Goal: Transaction & Acquisition: Book appointment/travel/reservation

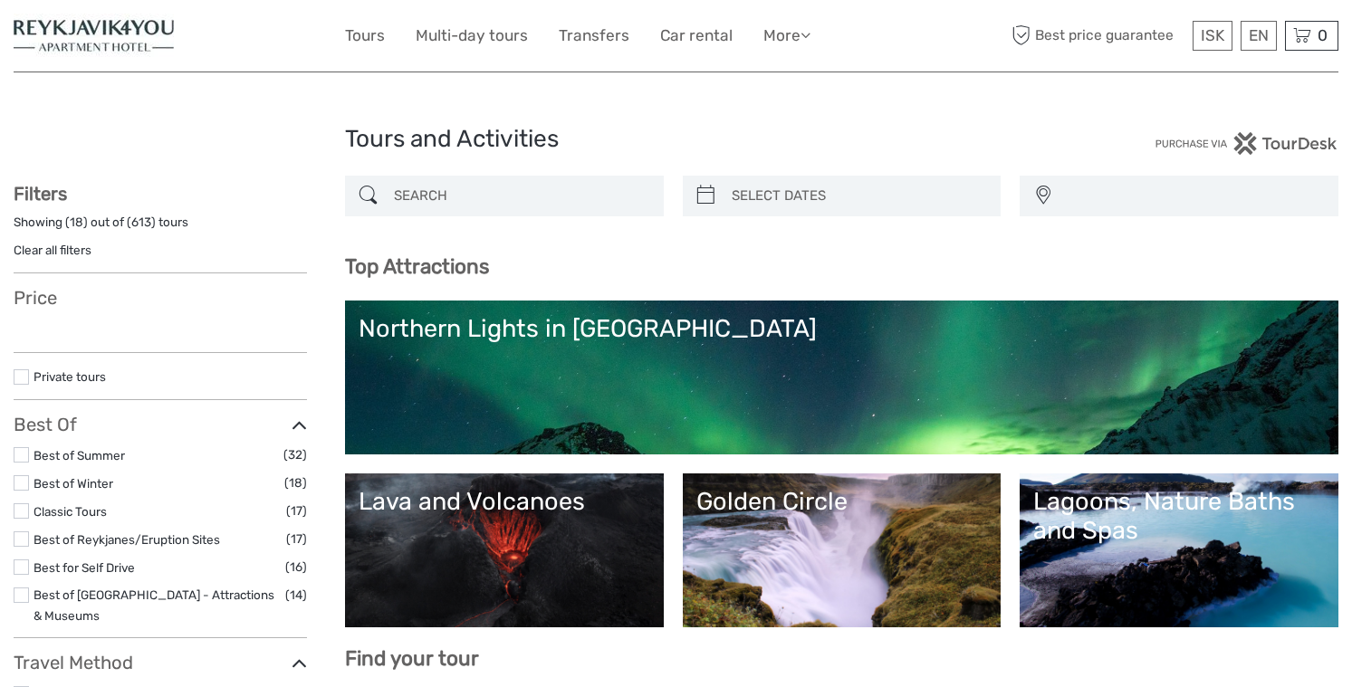
select select
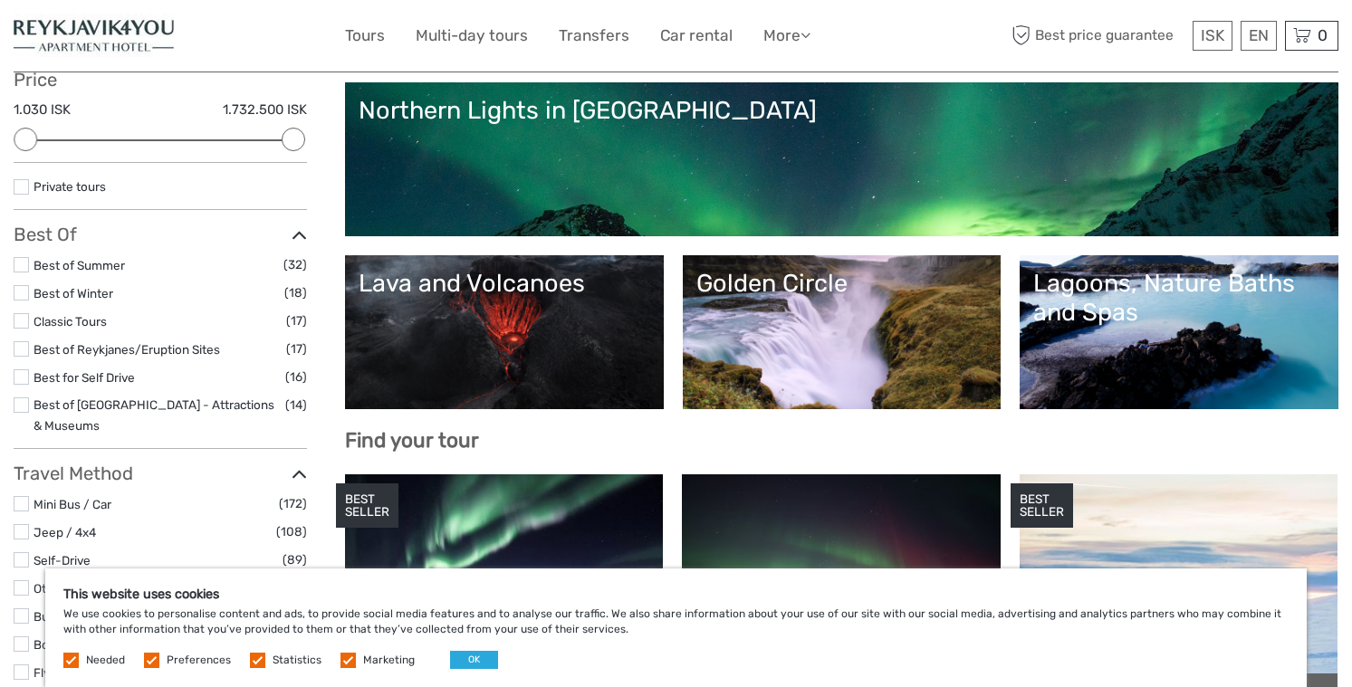
scroll to position [249, 0]
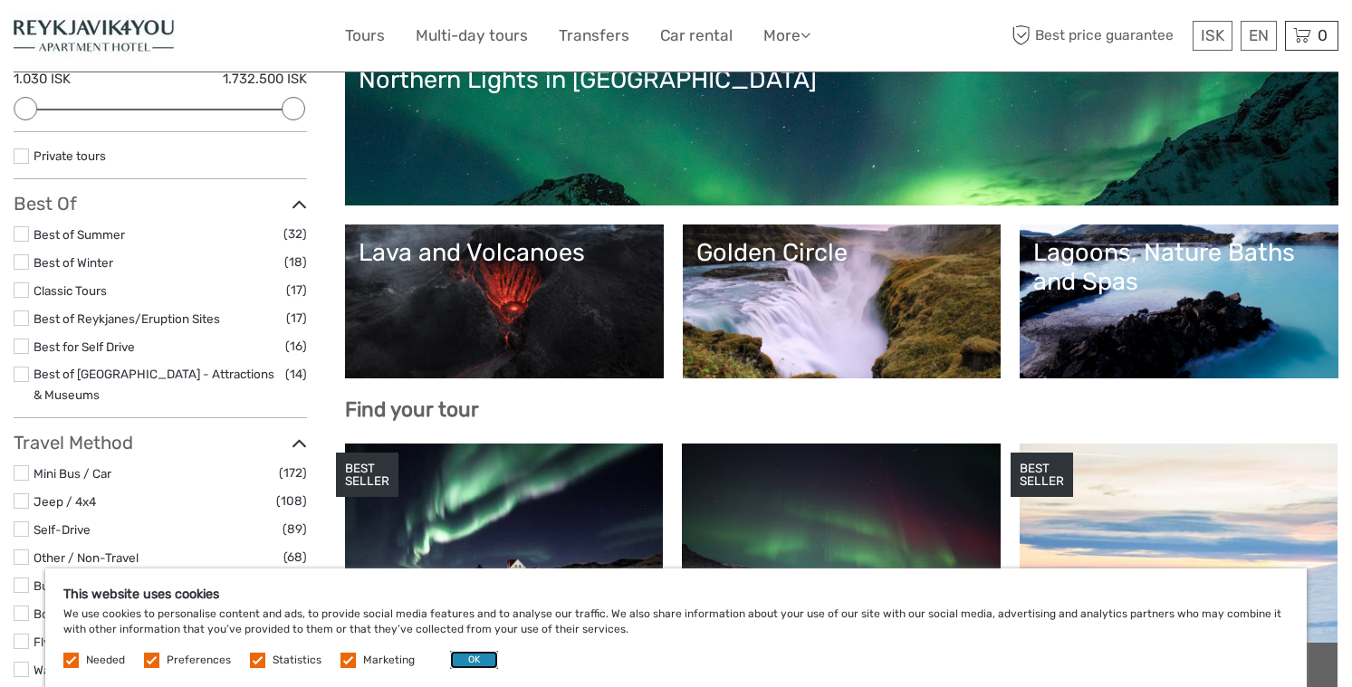
click at [468, 663] on button "OK" at bounding box center [474, 660] width 48 height 18
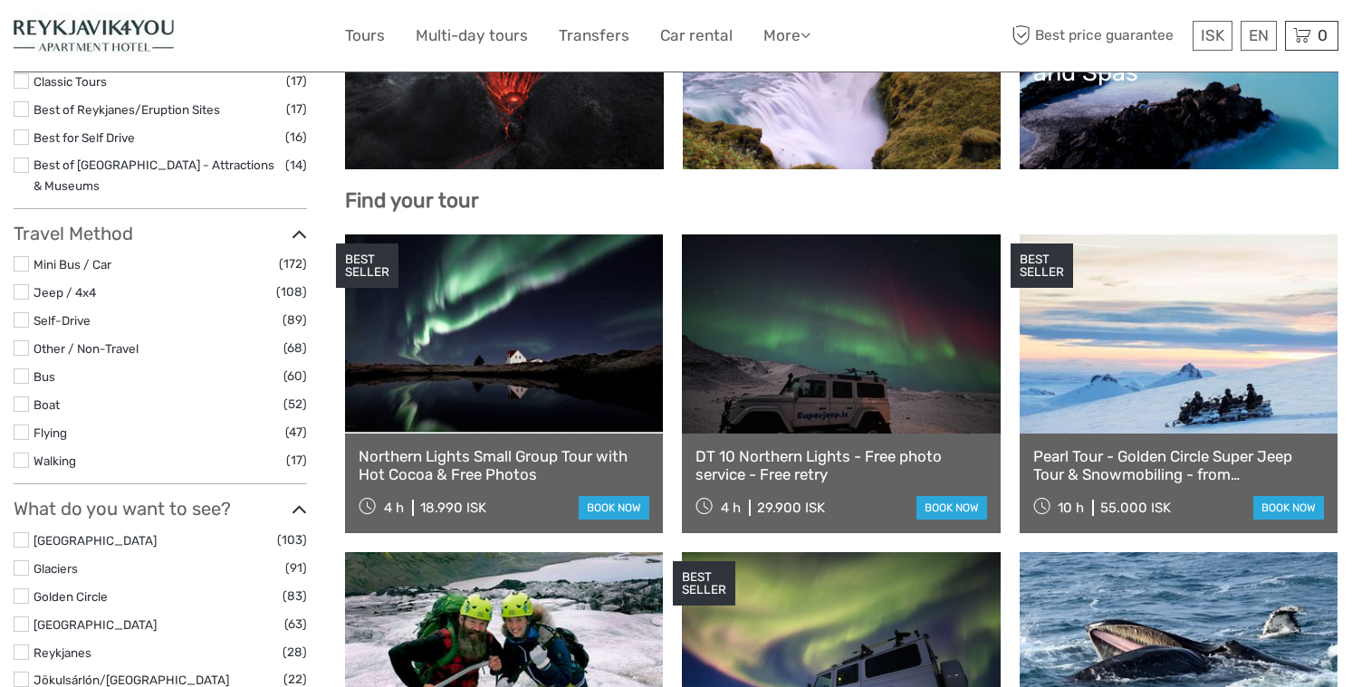
scroll to position [0, 0]
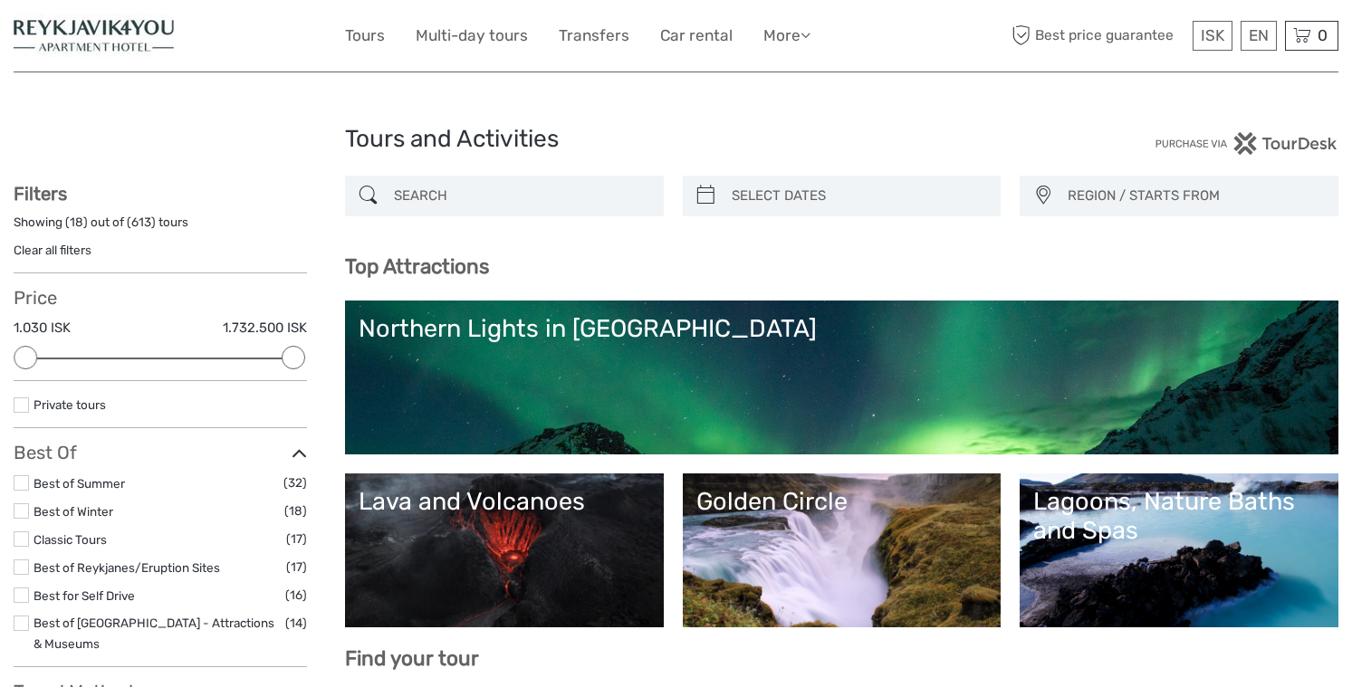
click at [21, 542] on label at bounding box center [21, 539] width 15 height 15
click at [0, 0] on input "checkbox" at bounding box center [0, 0] width 0 height 0
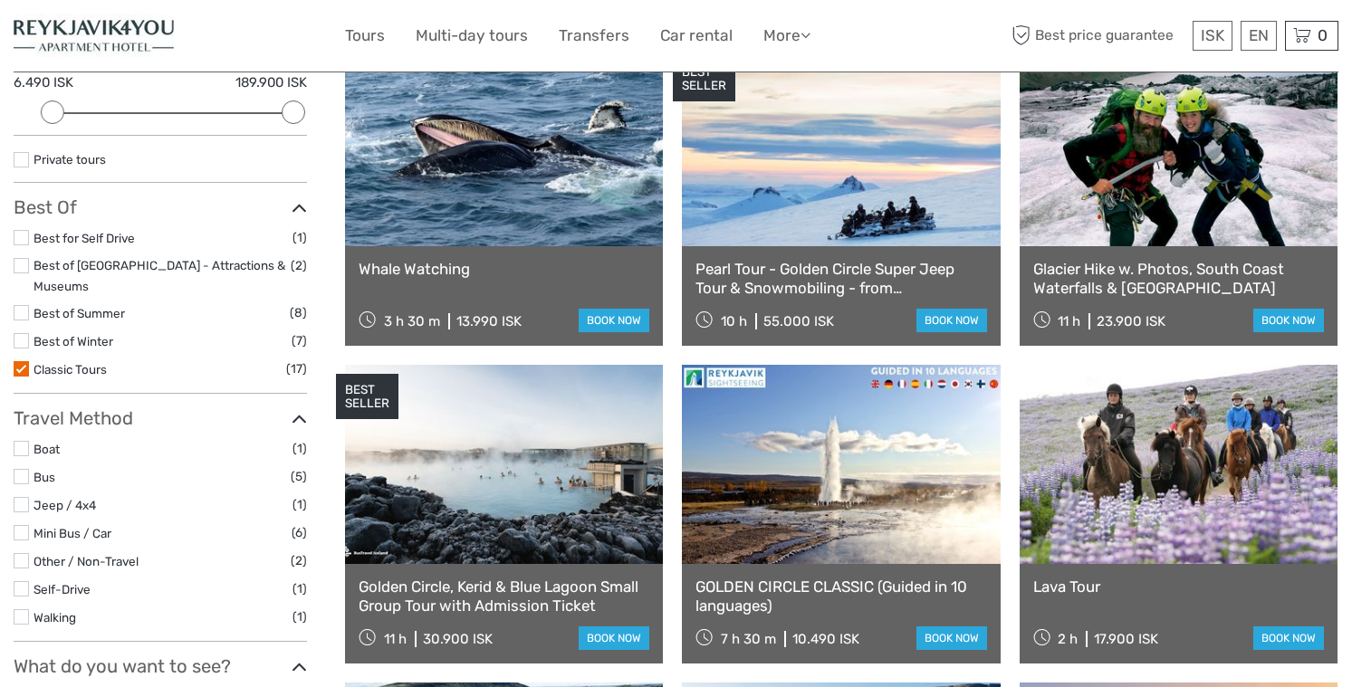
scroll to position [258, 0]
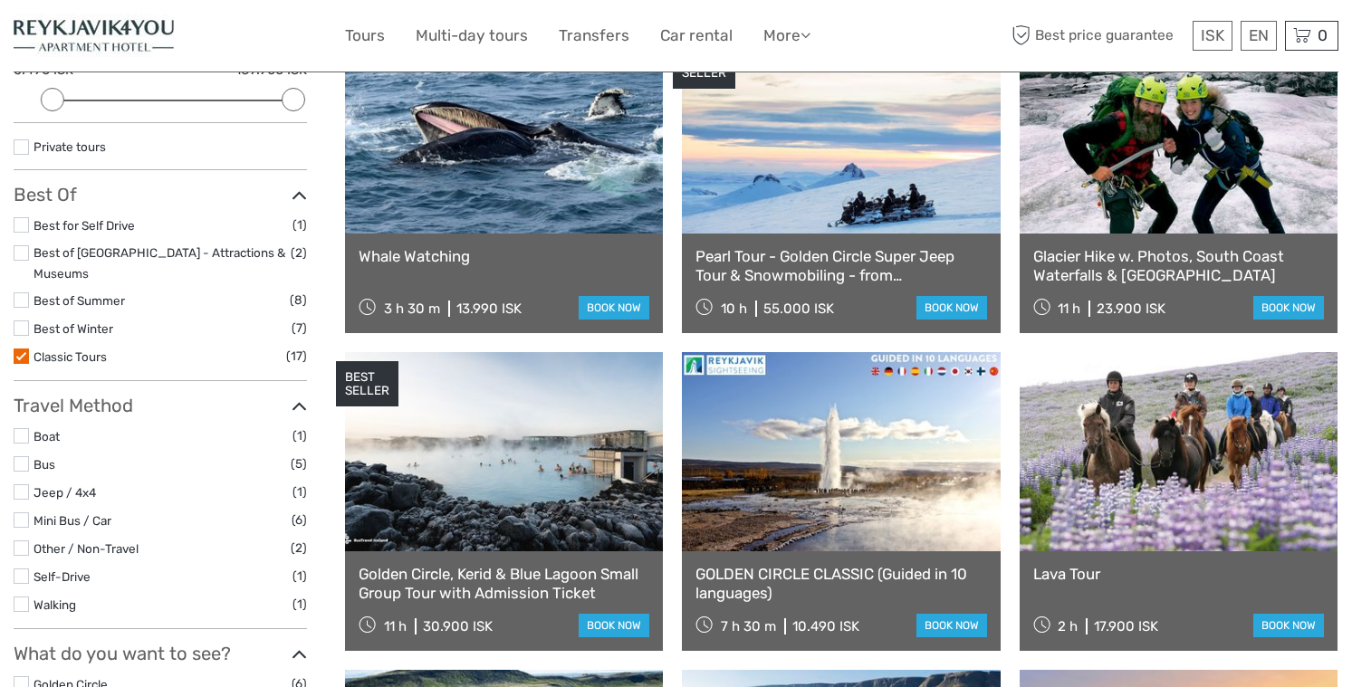
click at [1096, 205] on link at bounding box center [1179, 133] width 318 height 199
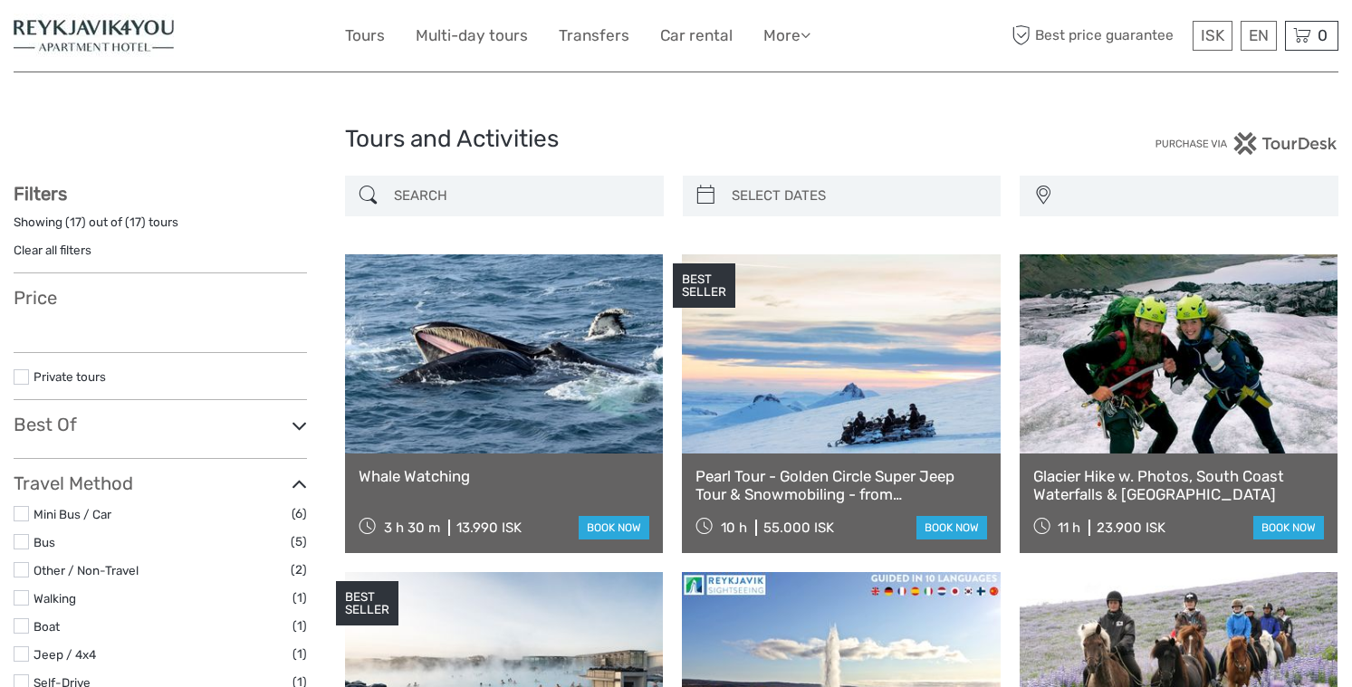
select select
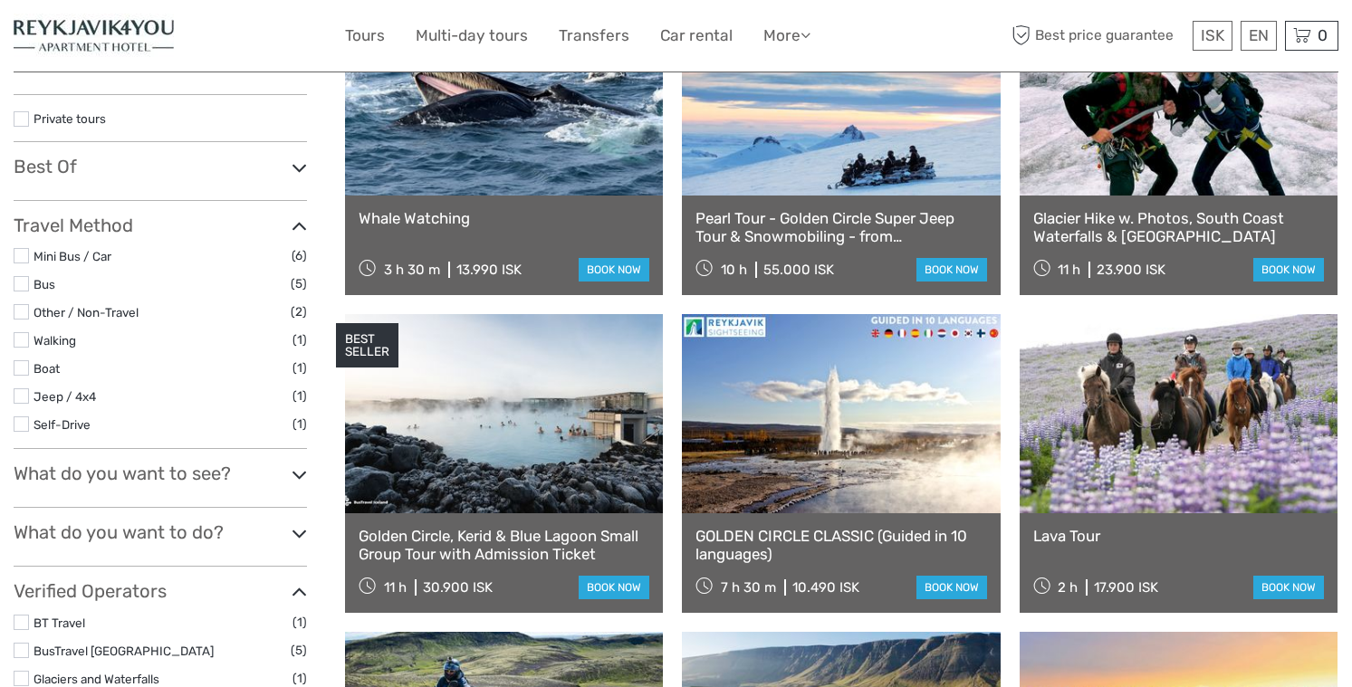
select select
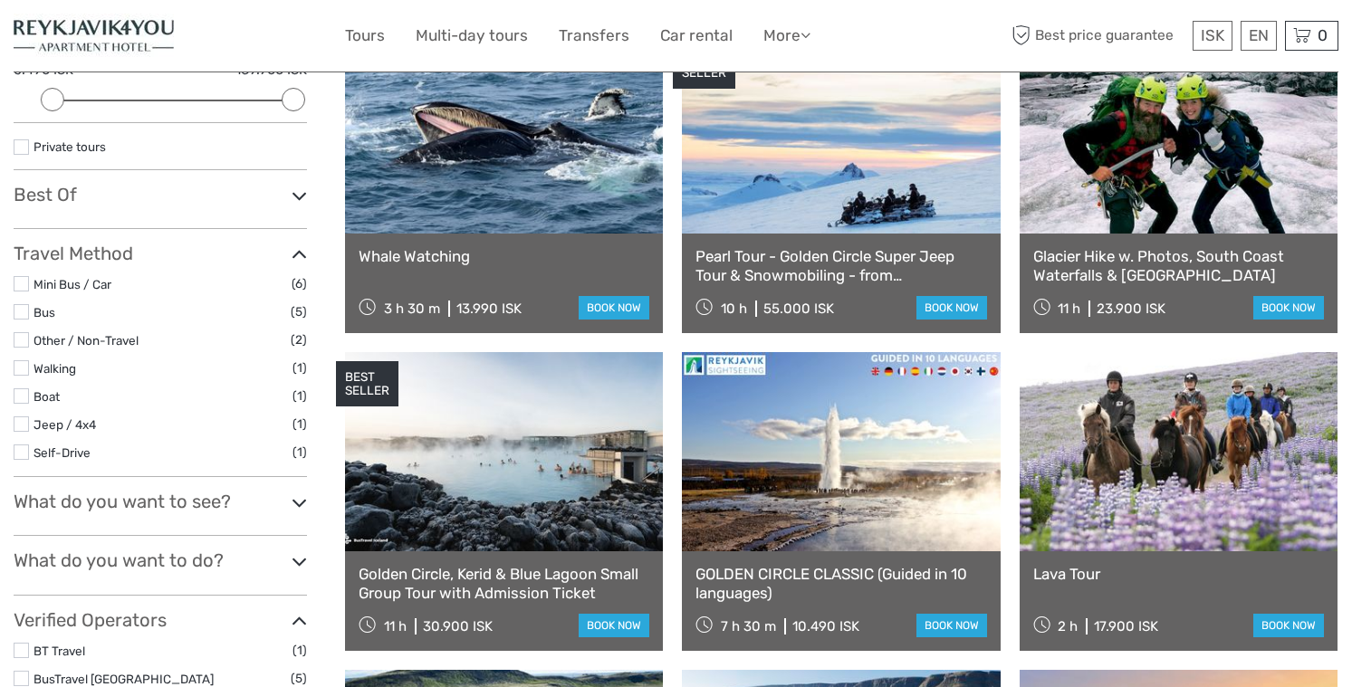
scroll to position [0, 0]
